Goal: Information Seeking & Learning: Learn about a topic

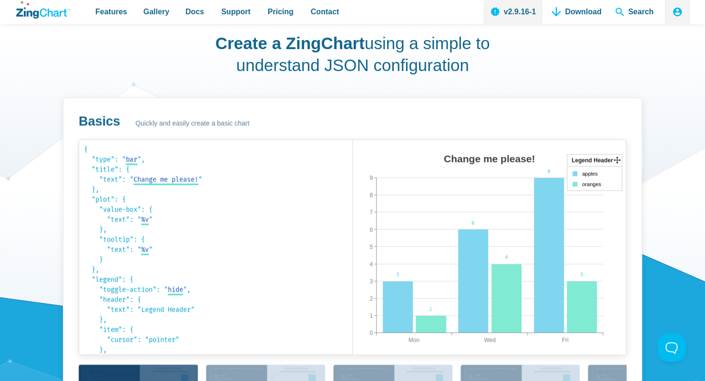
scroll to position [527, 0]
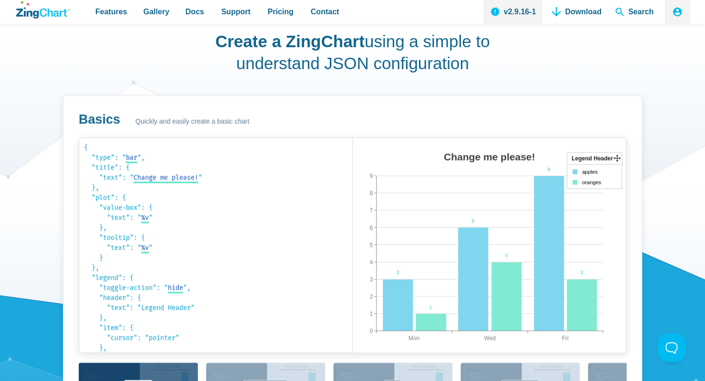
drag, startPoint x: 475, startPoint y: 228, endPoint x: 476, endPoint y: 191, distance: 37.2
click at [476, 191] on div "Change me please! Mon Fri Wed 0 9 1 2 3 4 5 6 7 8 3 6 9 1 4 3 Legend Header app…" at bounding box center [490, 254] width 274 height 214
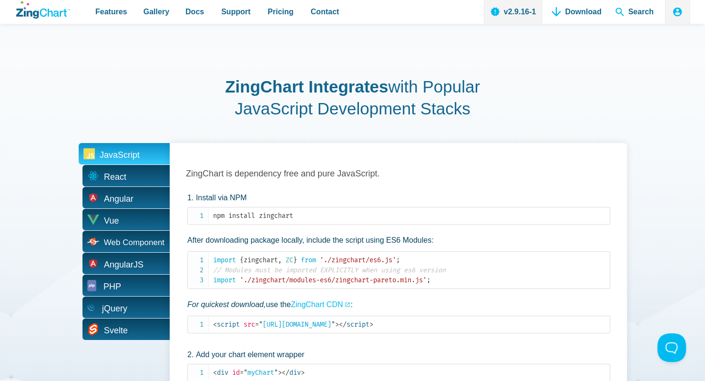
scroll to position [1745, 0]
click at [115, 224] on span "Vue" at bounding box center [124, 218] width 91 height 21
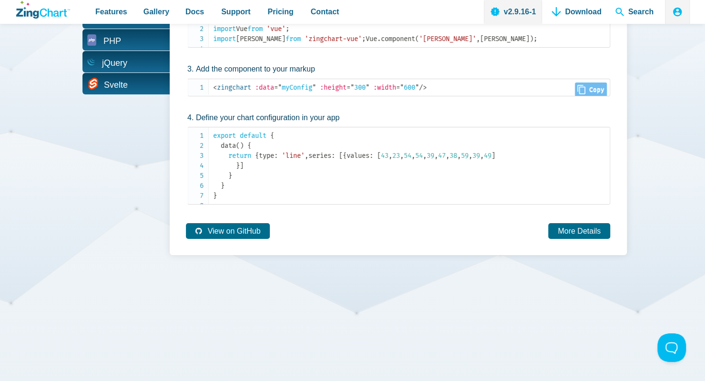
scroll to position [1965, 0]
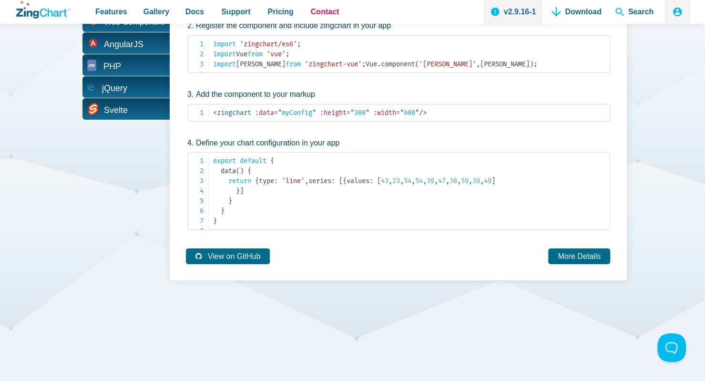
click at [307, 13] on link "Contact" at bounding box center [325, 12] width 36 height 24
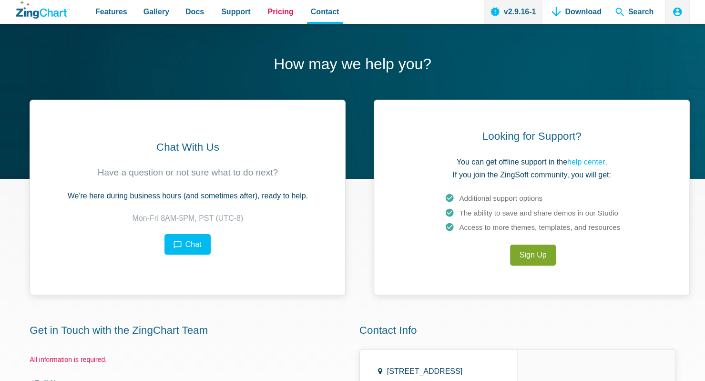
click at [267, 14] on span "Pricing" at bounding box center [280, 11] width 26 height 13
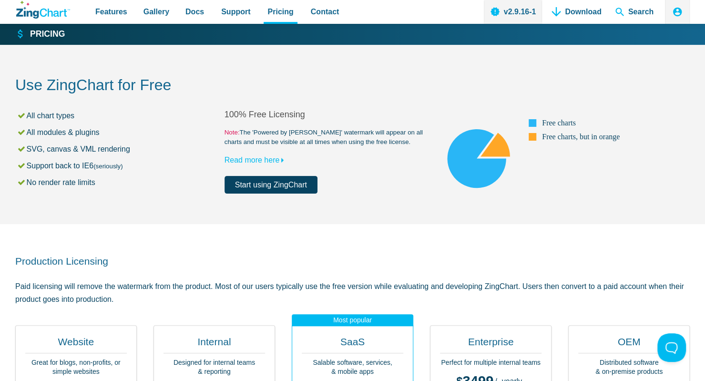
drag, startPoint x: 29, startPoint y: 149, endPoint x: 136, endPoint y: 149, distance: 107.7
click at [136, 149] on li "SVG, canvas & VML rendering" at bounding box center [121, 149] width 208 height 13
click at [144, 164] on li "Support back to IE6 (seriously)" at bounding box center [121, 165] width 208 height 13
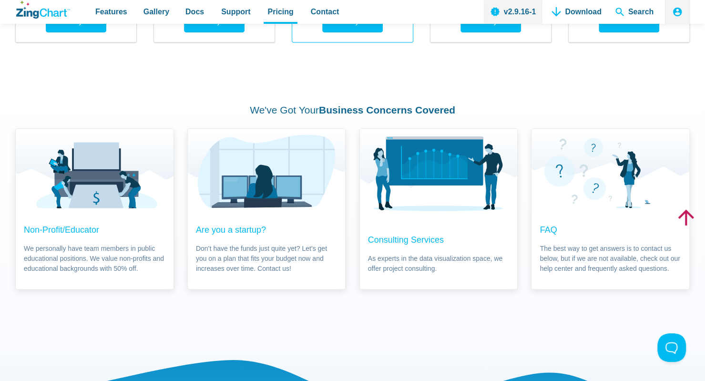
scroll to position [614, 0]
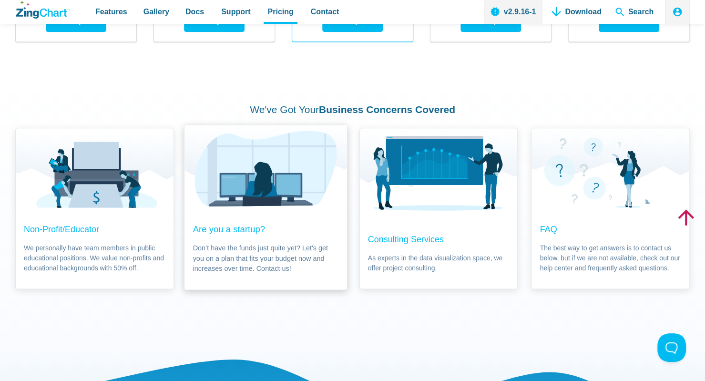
click at [275, 255] on span "Don’t have the funds just quite yet? Let's get you on a plan that fits your bud…" at bounding box center [265, 258] width 145 height 31
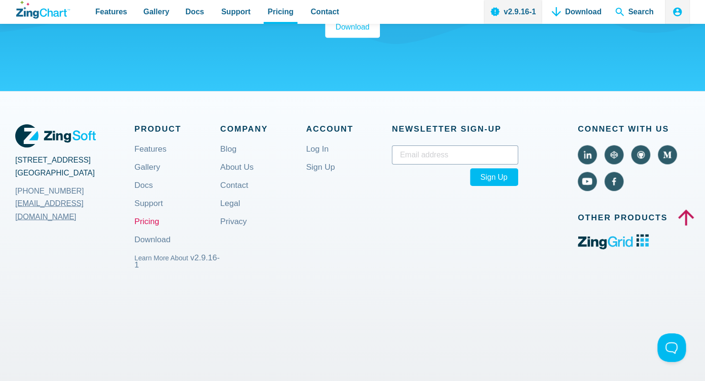
scroll to position [1117, 0]
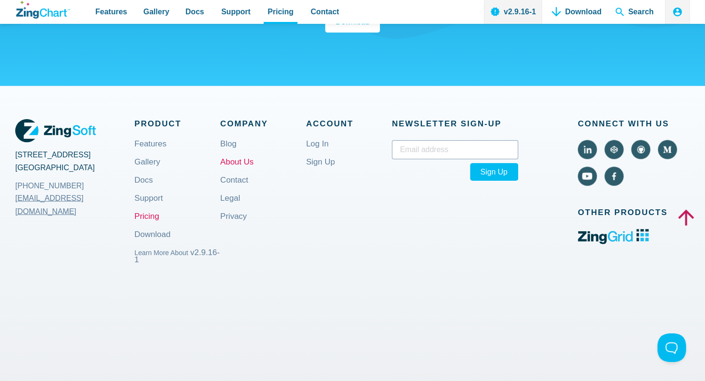
click at [241, 159] on link "About Us" at bounding box center [236, 169] width 33 height 23
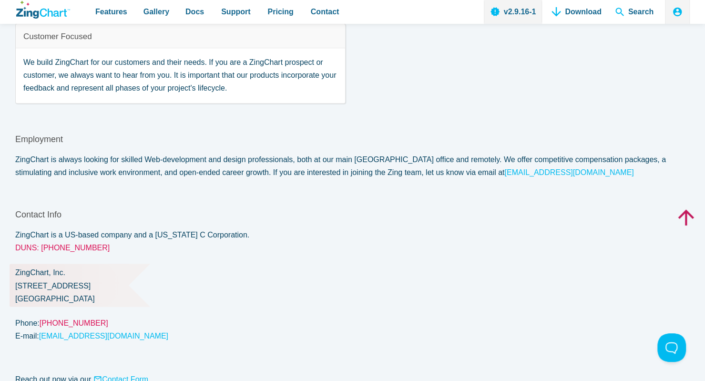
scroll to position [816, 0]
